Goal: Task Accomplishment & Management: Use online tool/utility

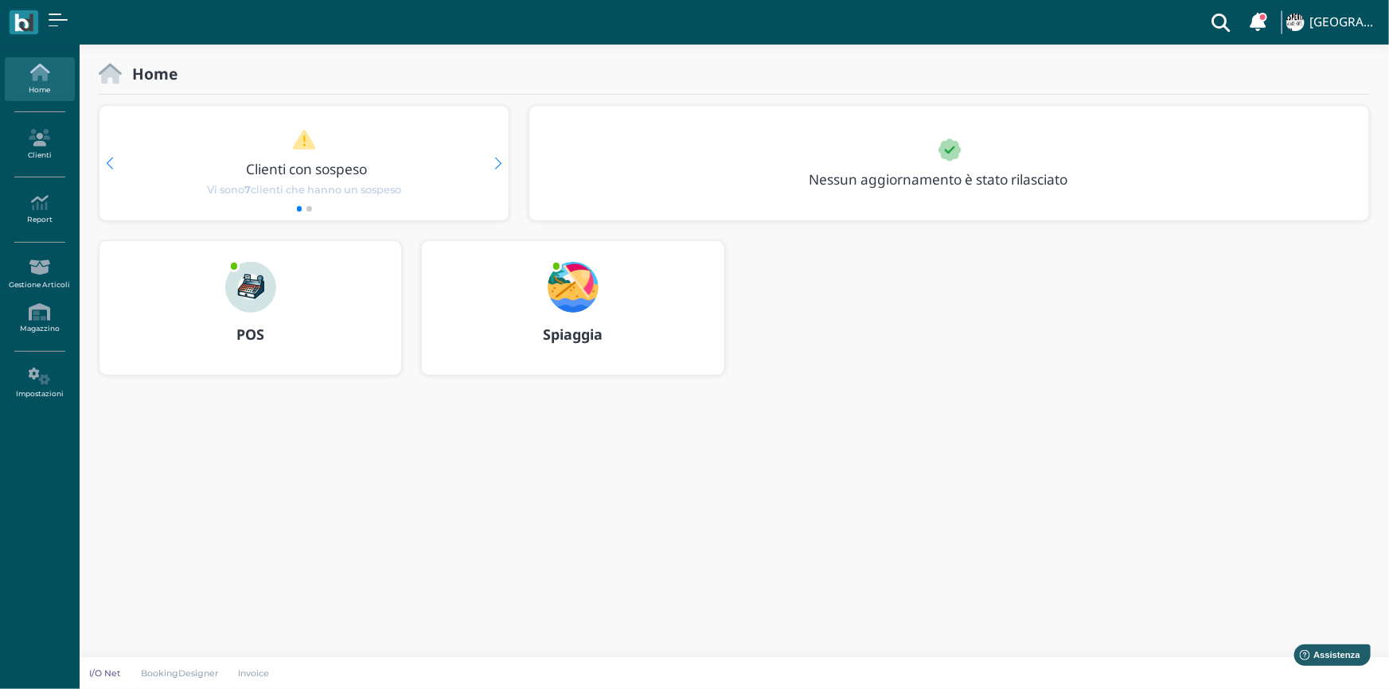
click at [242, 283] on img at bounding box center [250, 287] width 51 height 51
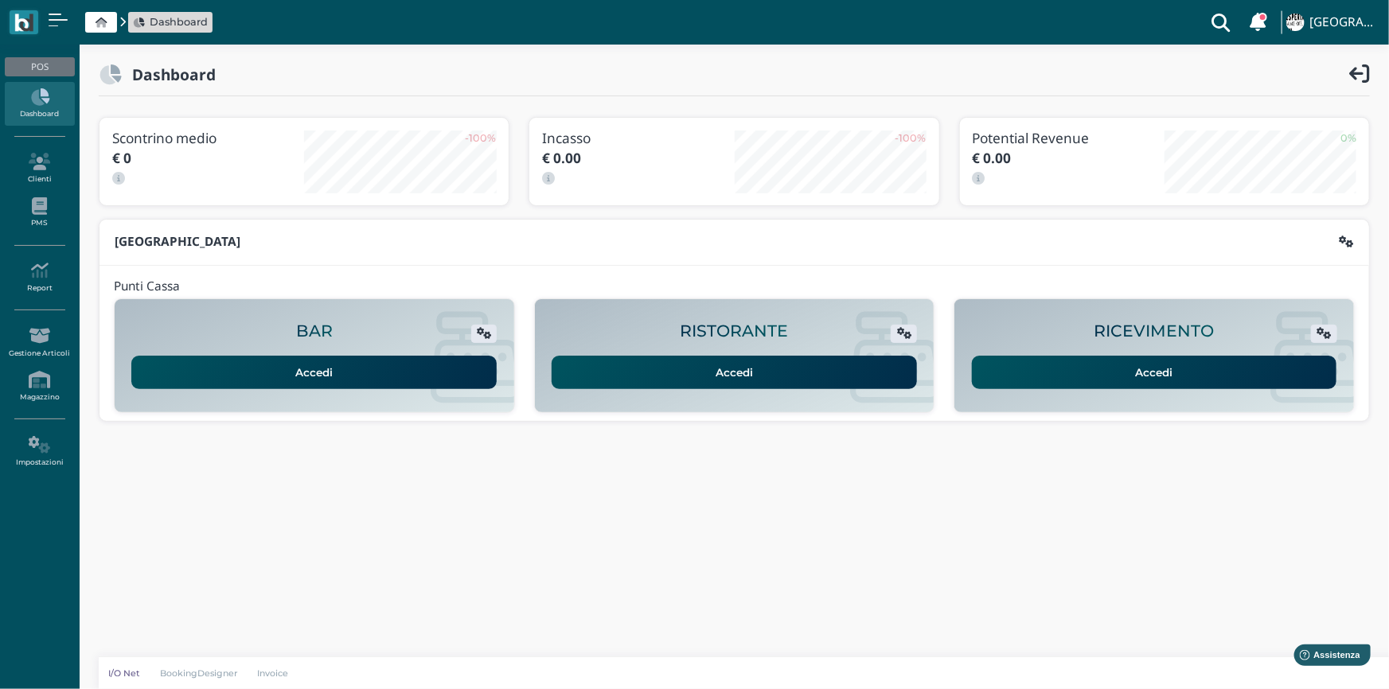
click at [1178, 371] on link "Accedi" at bounding box center [1154, 372] width 365 height 33
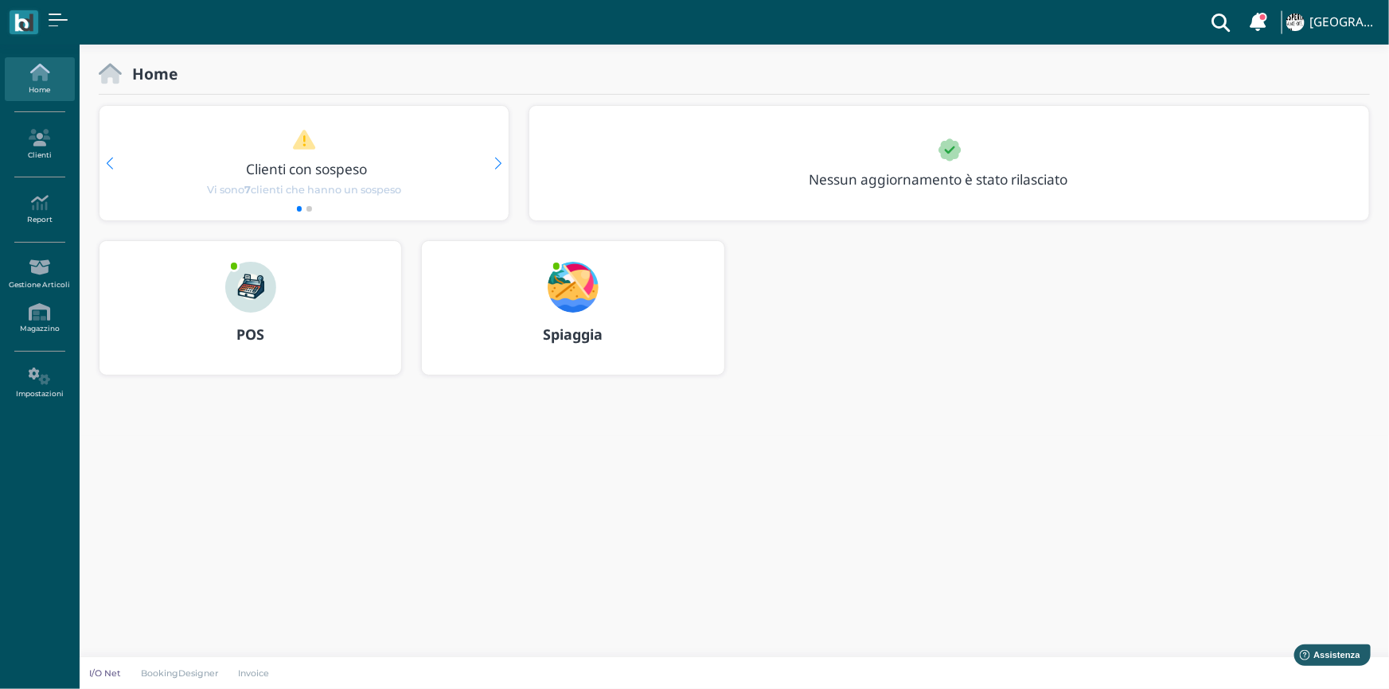
click at [573, 263] on img at bounding box center [573, 287] width 51 height 51
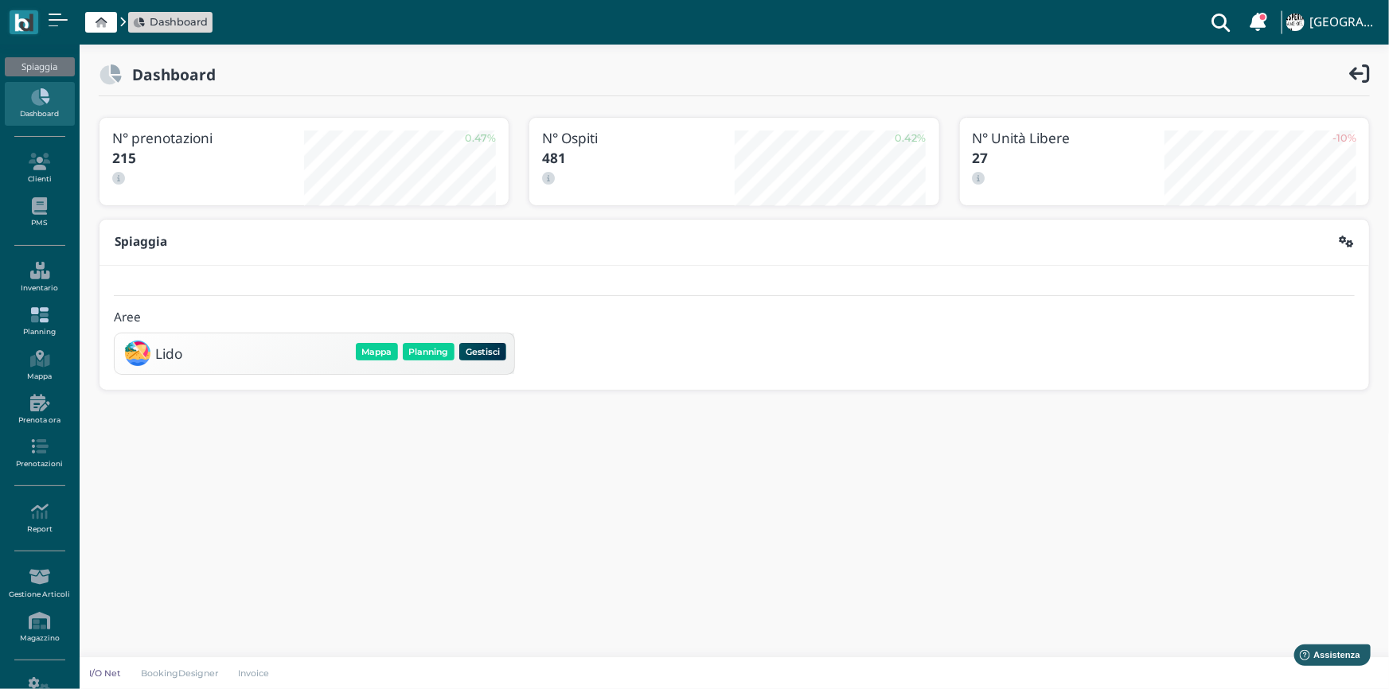
click at [44, 310] on icon at bounding box center [39, 315] width 69 height 18
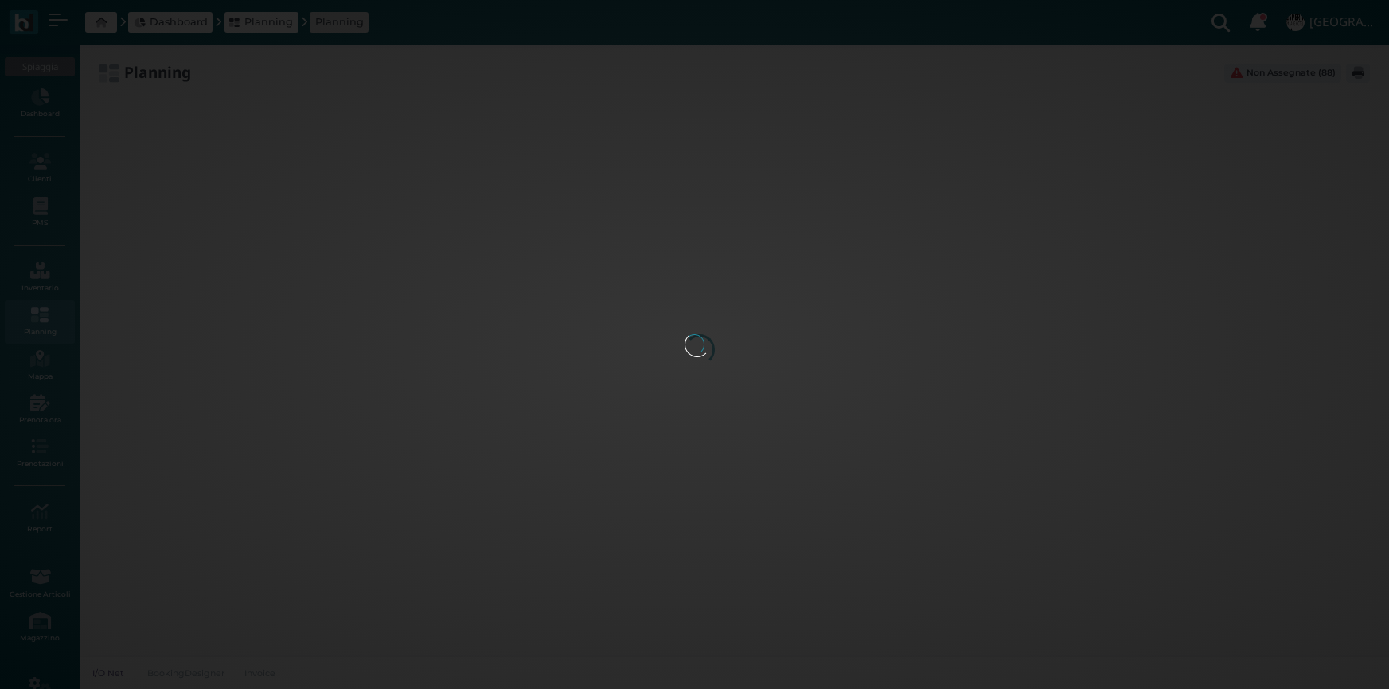
type input "2.8"
type input "55"
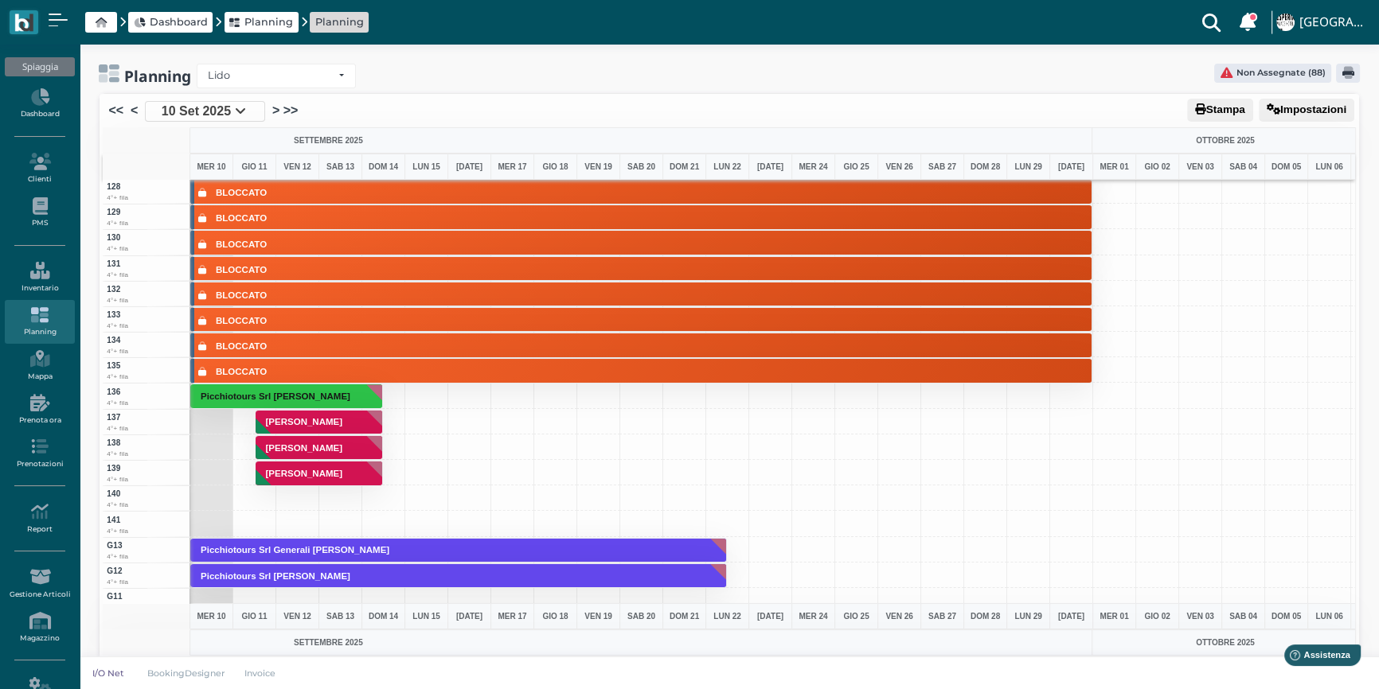
scroll to position [3328, 0]
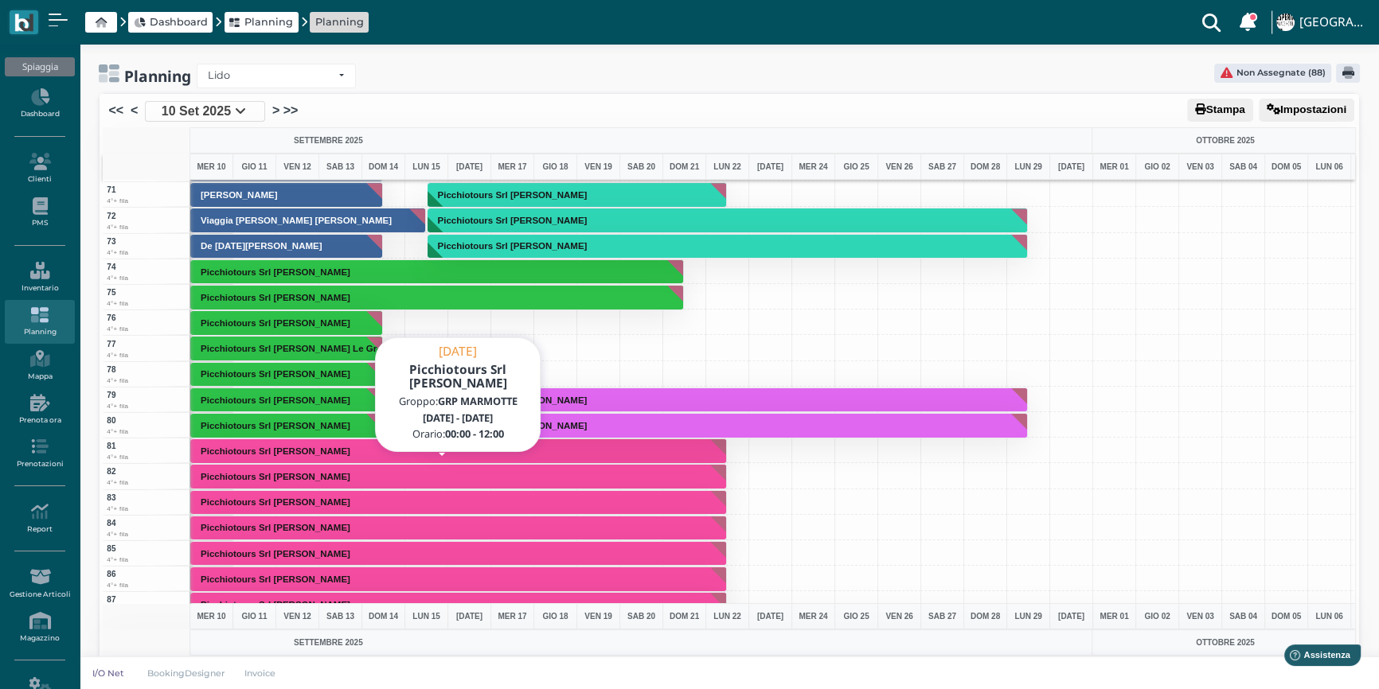
scroll to position [1809, 0]
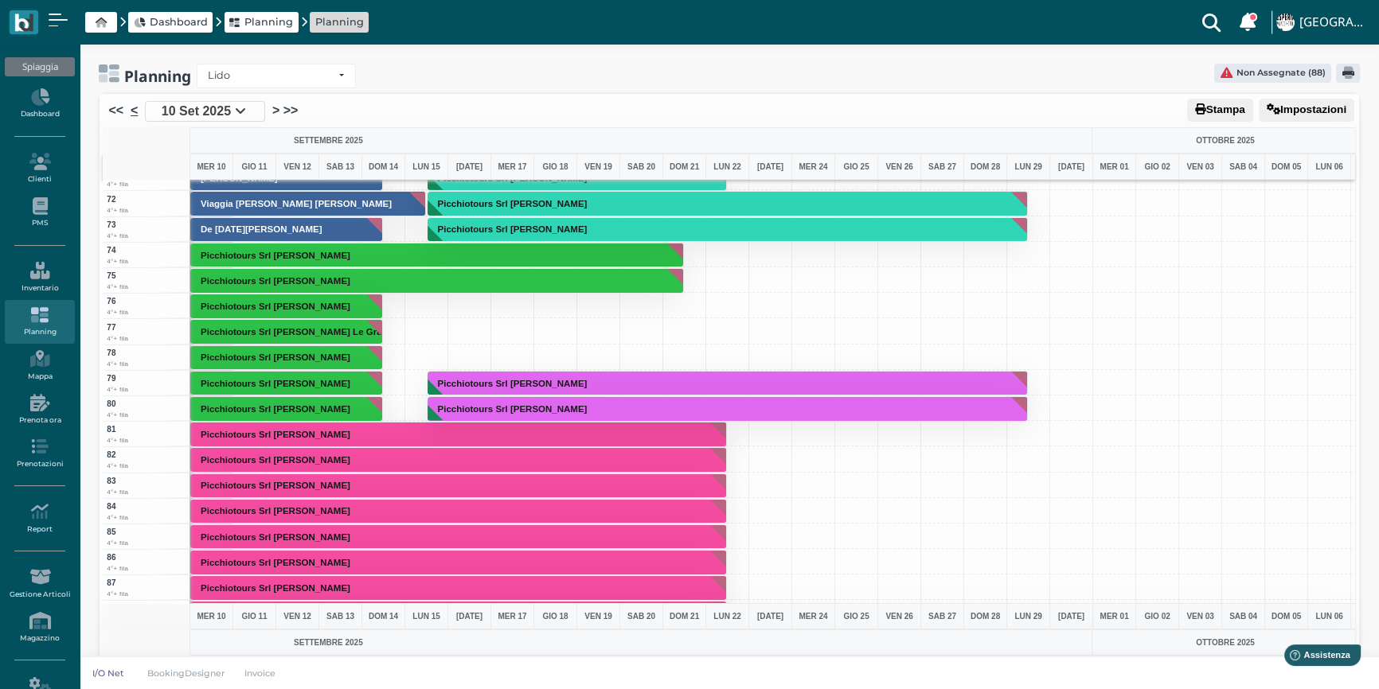
click at [136, 110] on link "<" at bounding box center [134, 110] width 7 height 19
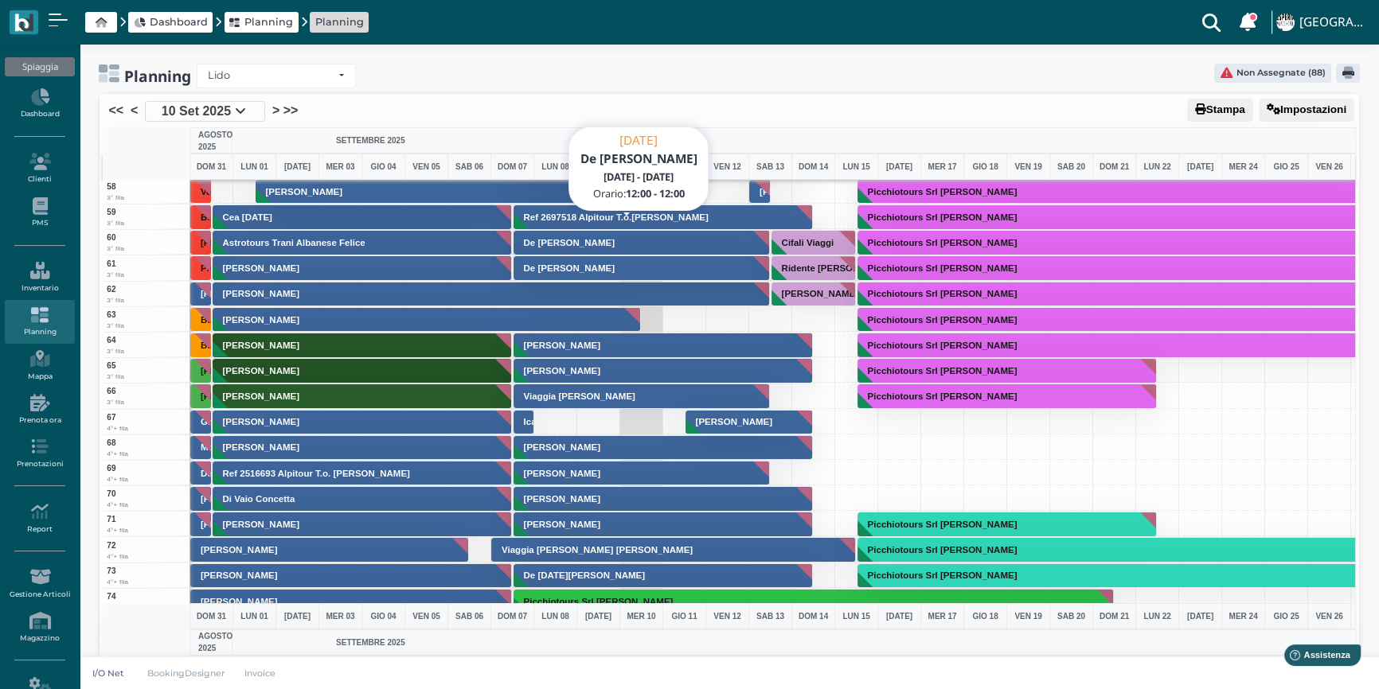
scroll to position [1520, 0]
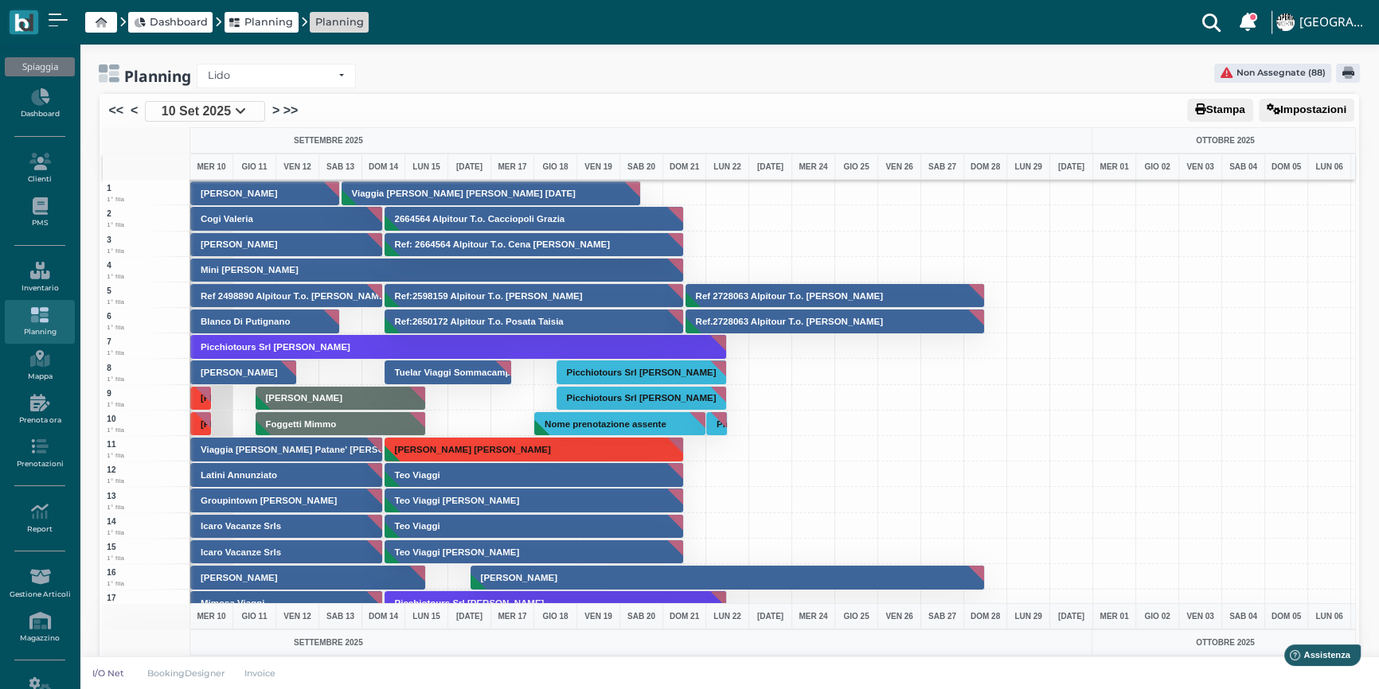
drag, startPoint x: 395, startPoint y: 111, endPoint x: 416, endPoint y: 122, distance: 23.9
click at [416, 122] on div "<< < [DATE] > >>" at bounding box center [729, 111] width 1253 height 29
drag, startPoint x: 354, startPoint y: 120, endPoint x: 363, endPoint y: 138, distance: 19.6
click at [363, 138] on div "Stampa Impostazioni << < [DATE] > >> [DATE] [DATE] MER 10 0:00 | 12:00 | 24:00 …" at bounding box center [729, 376] width 1259 height 565
click at [363, 138] on div "SETTEMBRE 2025" at bounding box center [640, 140] width 903 height 26
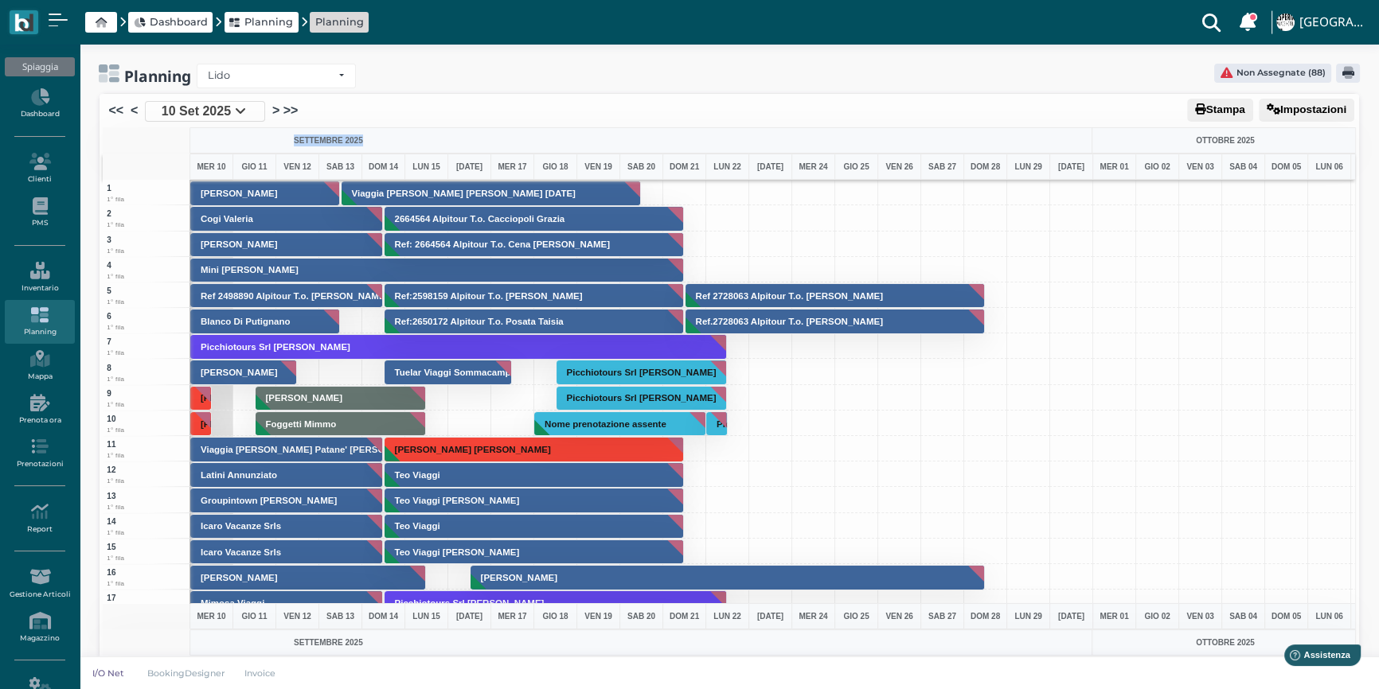
drag, startPoint x: 354, startPoint y: 119, endPoint x: 367, endPoint y: 138, distance: 23.0
click at [367, 138] on div "Stampa Impostazioni << < [DATE] > >> [DATE] [DATE] MER 10 0:00 | 12:00 | 24:00 …" at bounding box center [729, 376] width 1259 height 565
